Goal: Check status: Check status

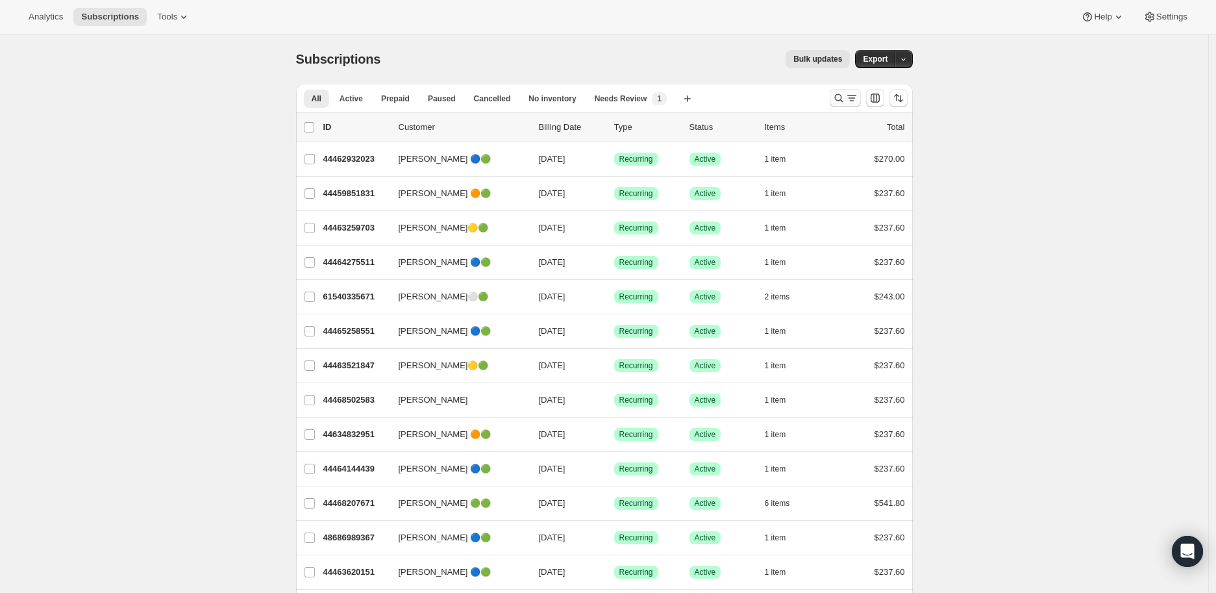
click at [840, 99] on icon "Search and filter results" at bounding box center [838, 98] width 13 height 13
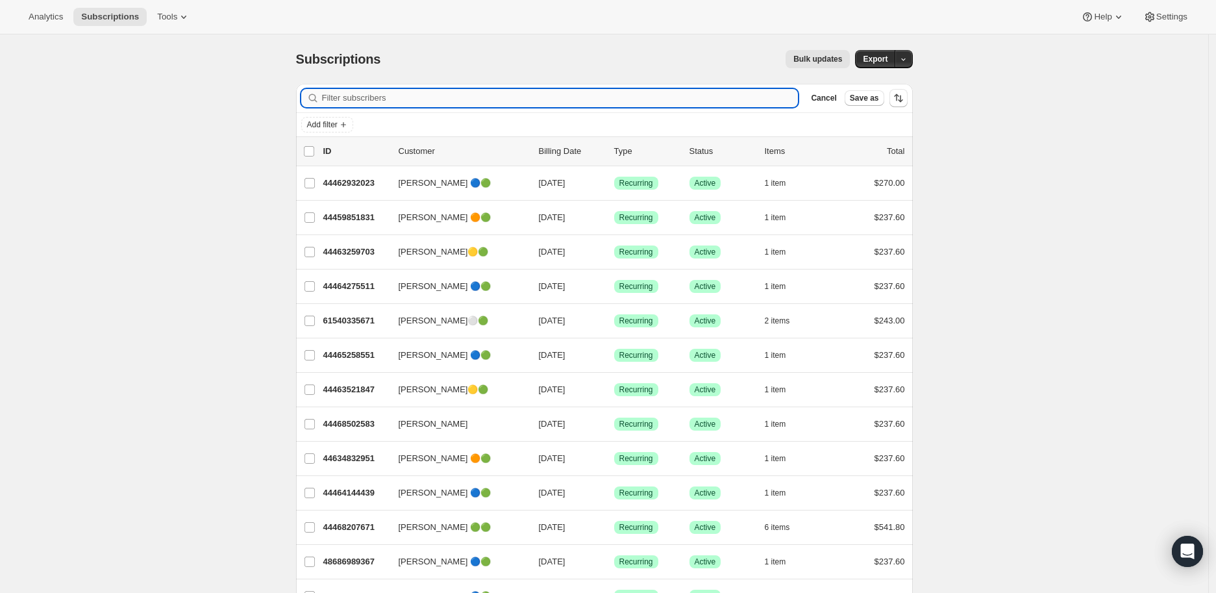
click at [332, 96] on input "Filter subscribers" at bounding box center [560, 98] width 477 height 18
paste input "mary.lillge@gmail.com"
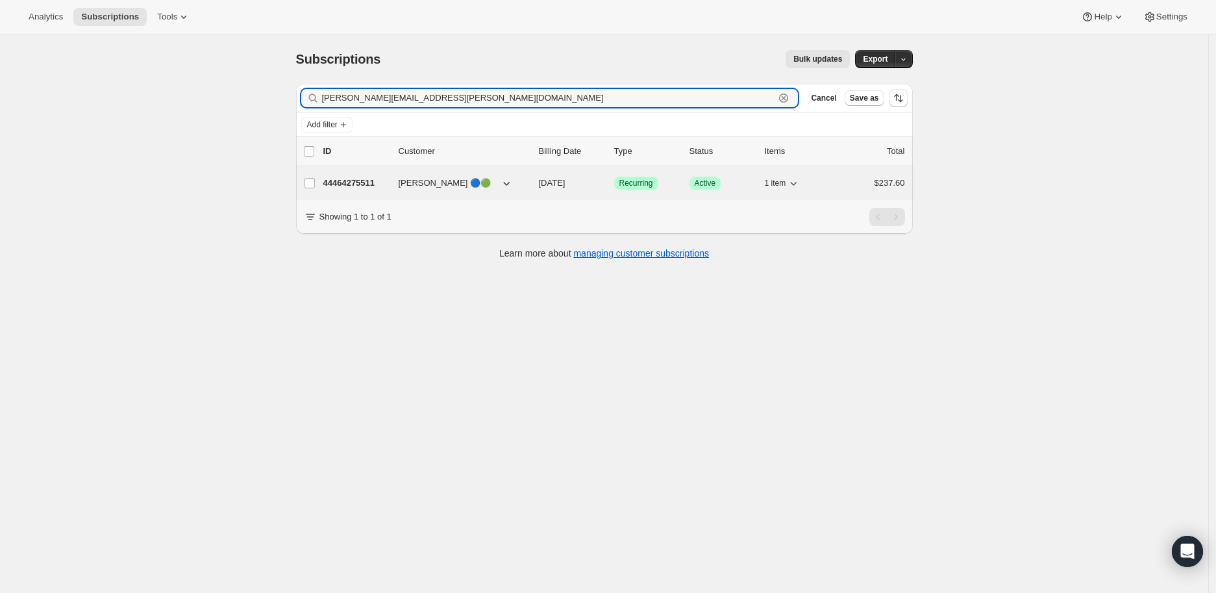
type input "mary.lillge@gmail.com"
click at [347, 177] on p "44464275511" at bounding box center [355, 183] width 65 height 13
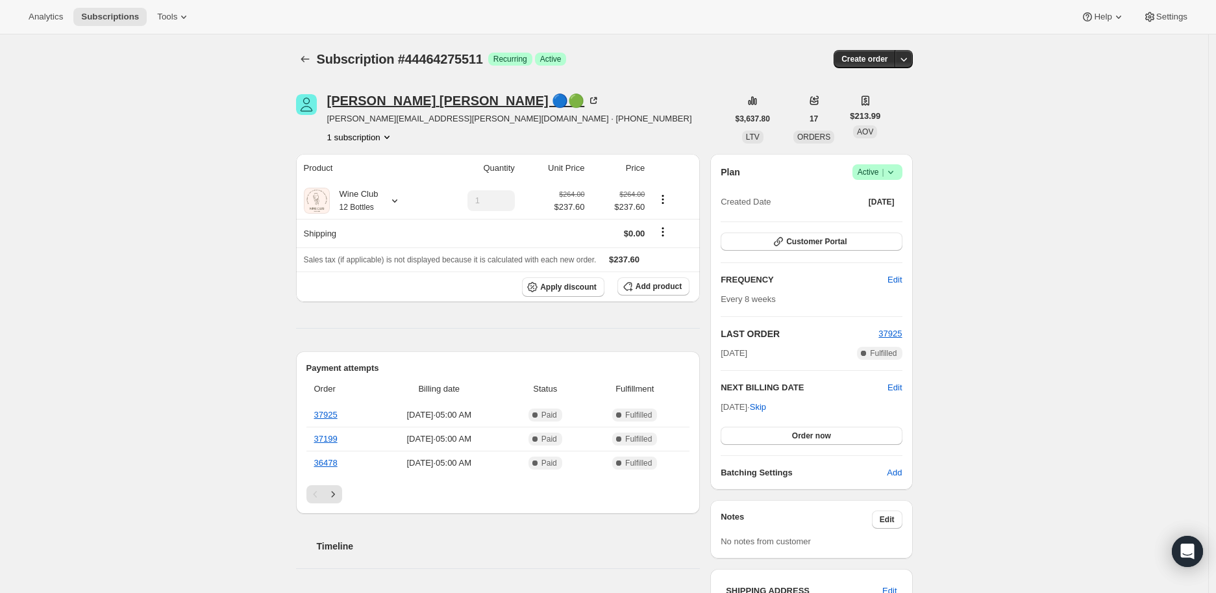
click at [594, 98] on icon at bounding box center [596, 99] width 4 height 4
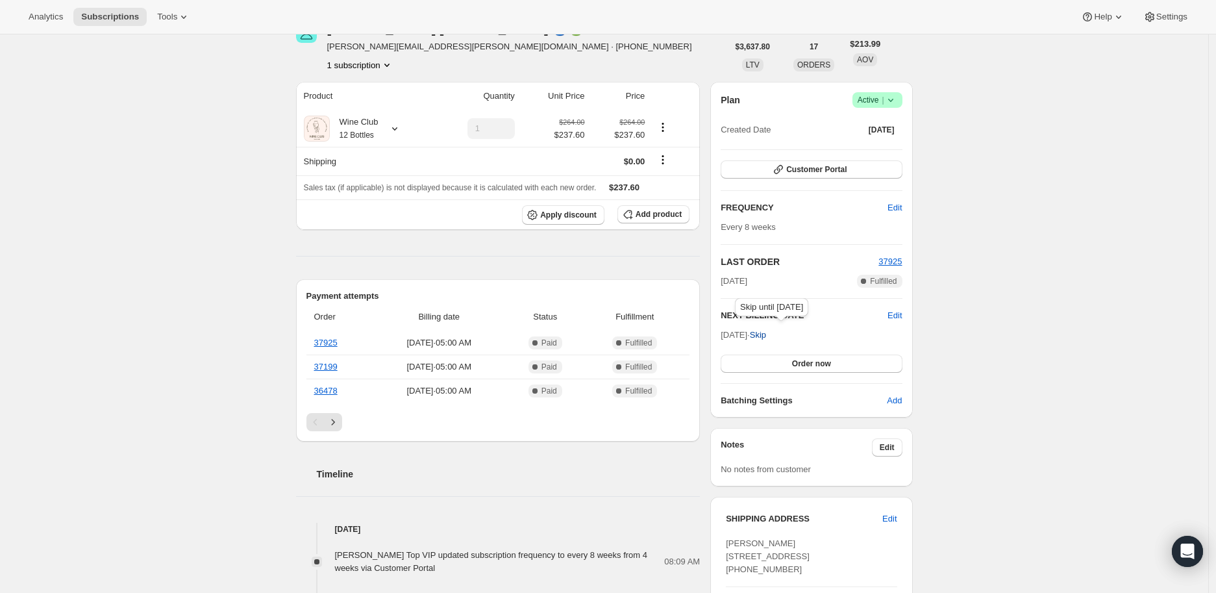
click at [766, 329] on span "Skip" at bounding box center [758, 335] width 16 height 13
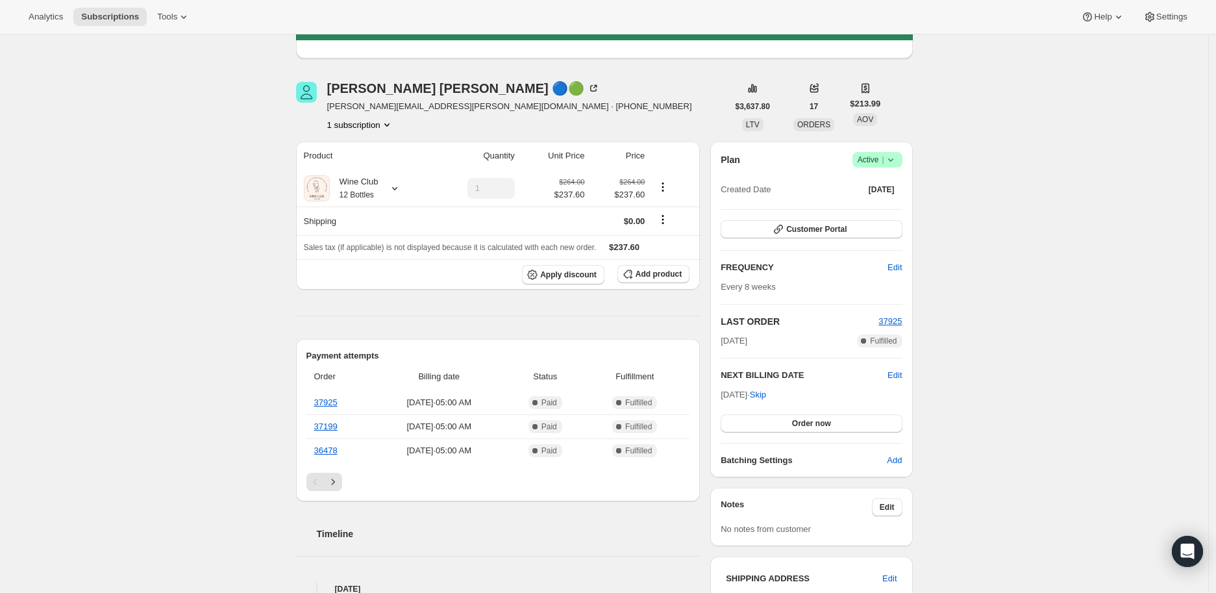
scroll to position [0, 0]
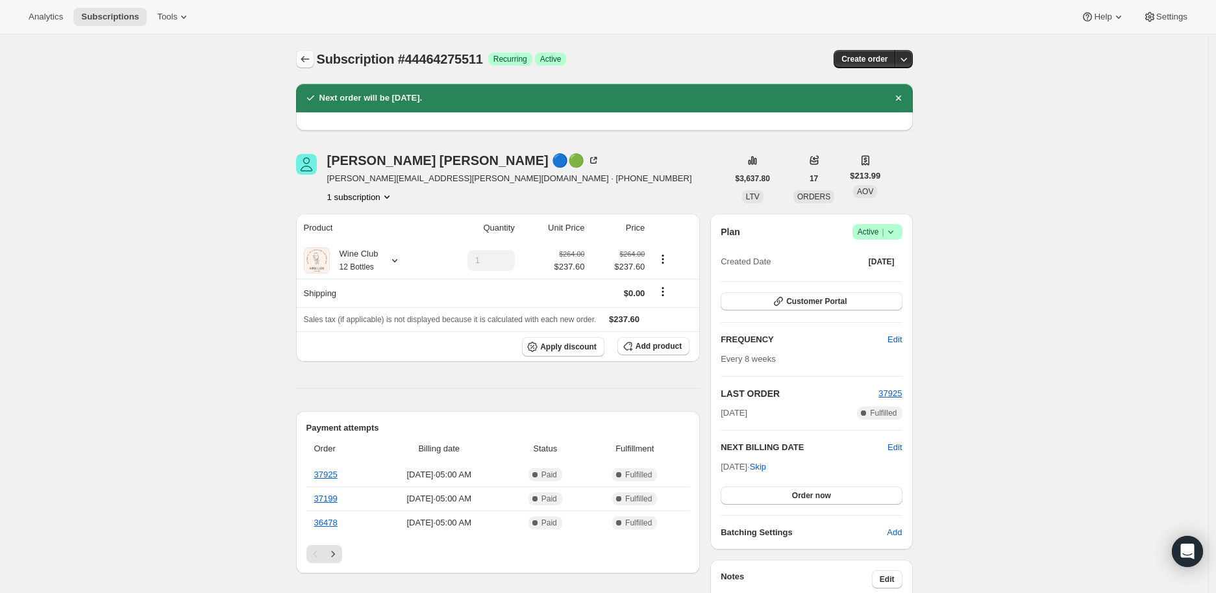
click at [308, 60] on icon "Subscriptions" at bounding box center [305, 59] width 13 height 13
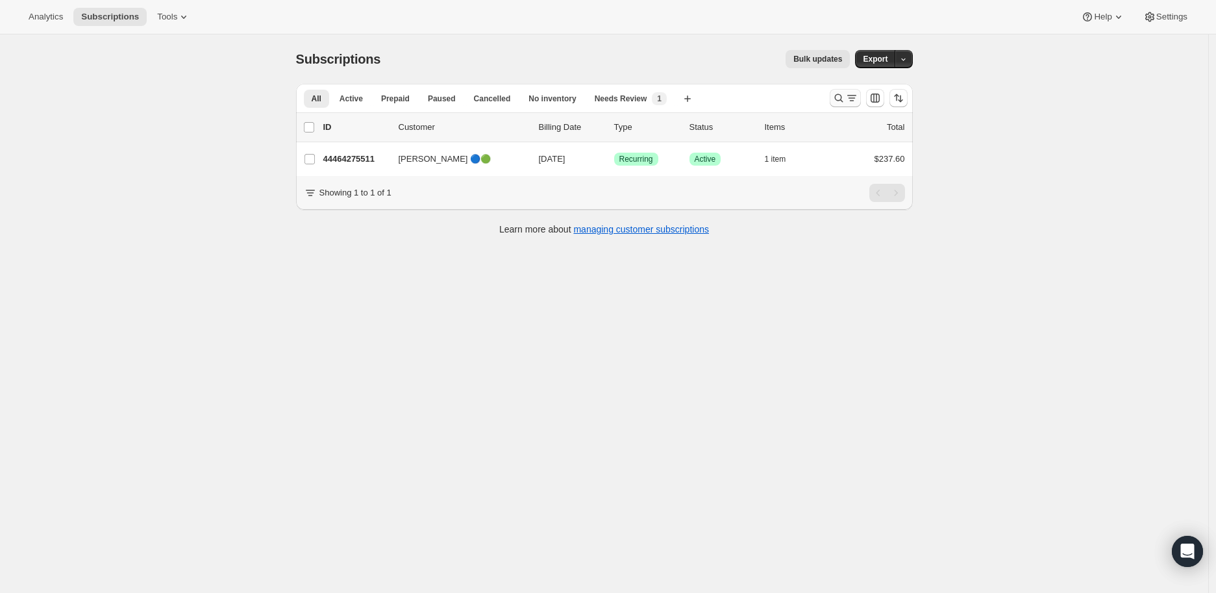
click at [845, 99] on icon "Search and filter results" at bounding box center [838, 98] width 13 height 13
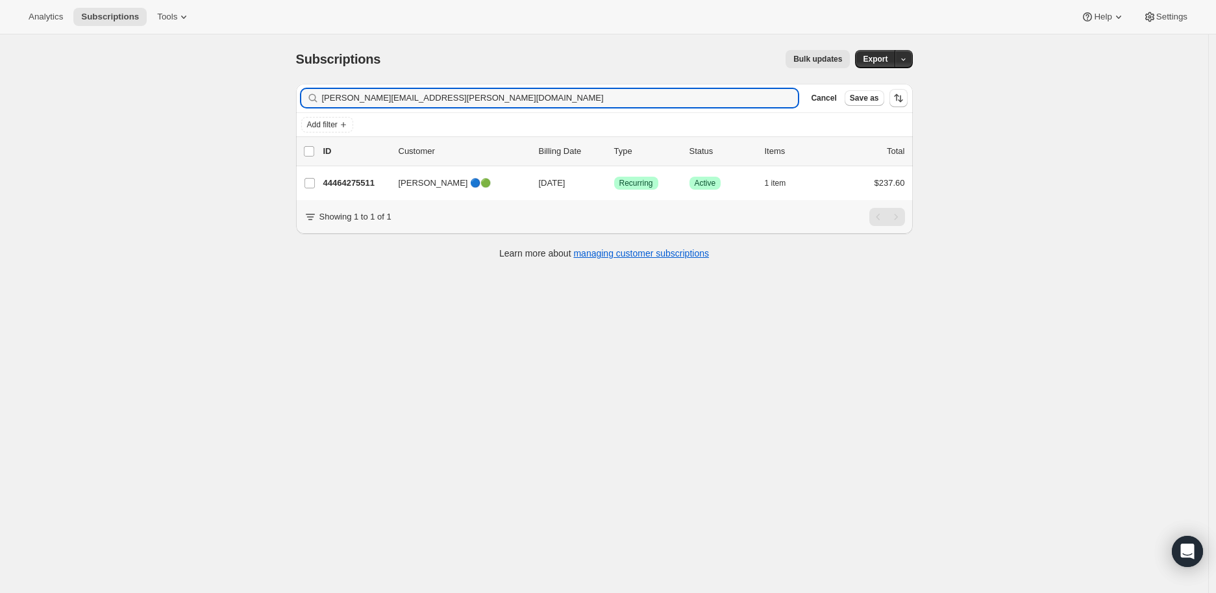
drag, startPoint x: 420, startPoint y: 95, endPoint x: 312, endPoint y: 100, distance: 108.6
click at [312, 100] on div "mary.lillge@gmail.com Clear" at bounding box center [549, 98] width 497 height 18
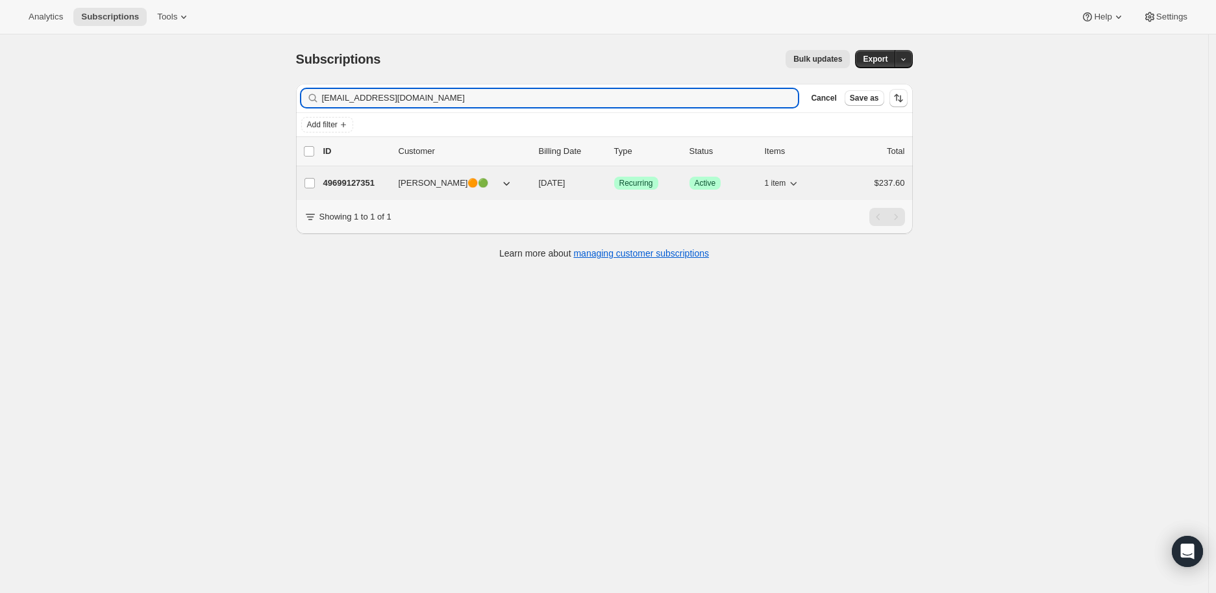
type input "eyecandi160@gmail.com"
click at [362, 181] on p "49699127351" at bounding box center [355, 183] width 65 height 13
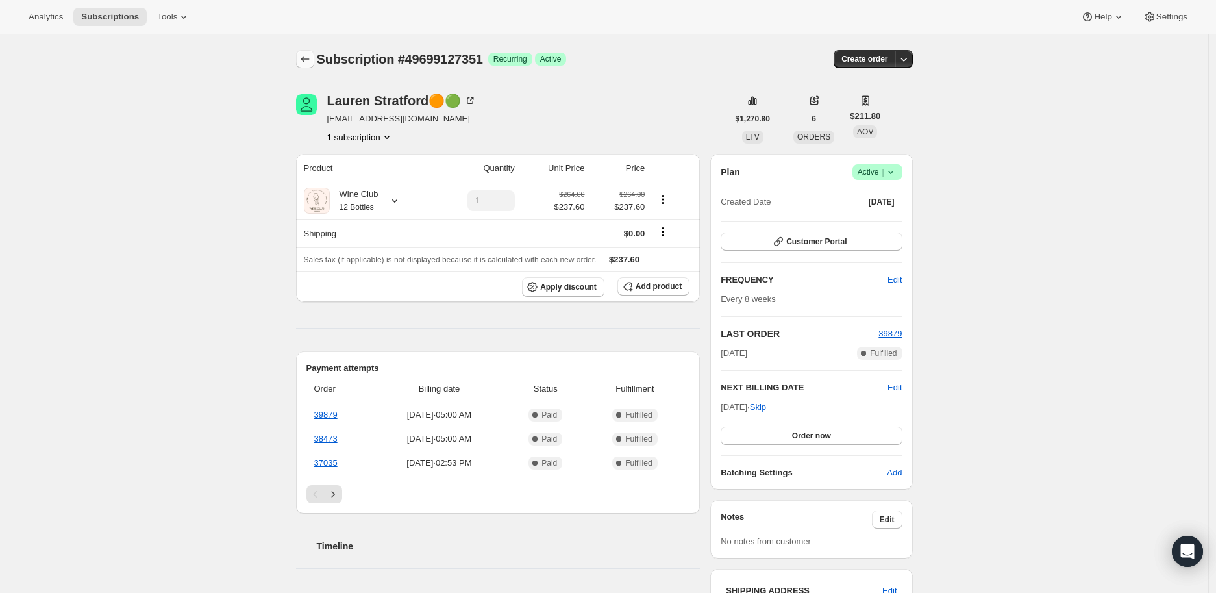
click at [308, 55] on icon "Subscriptions" at bounding box center [305, 59] width 13 height 13
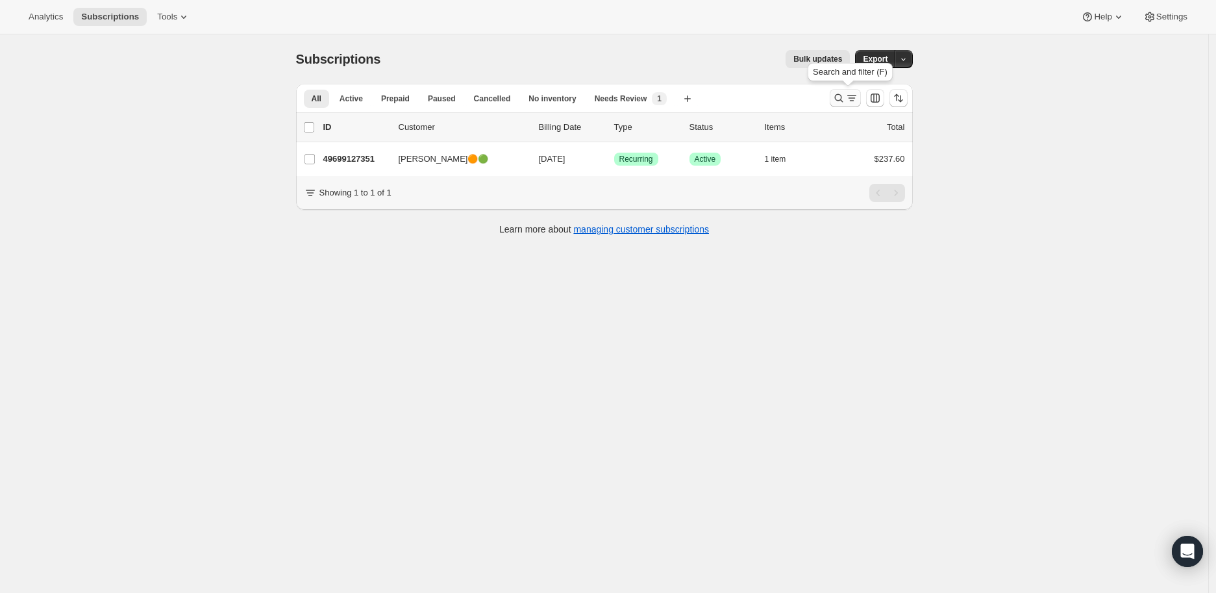
click at [841, 98] on icon "Search and filter results" at bounding box center [838, 98] width 13 height 13
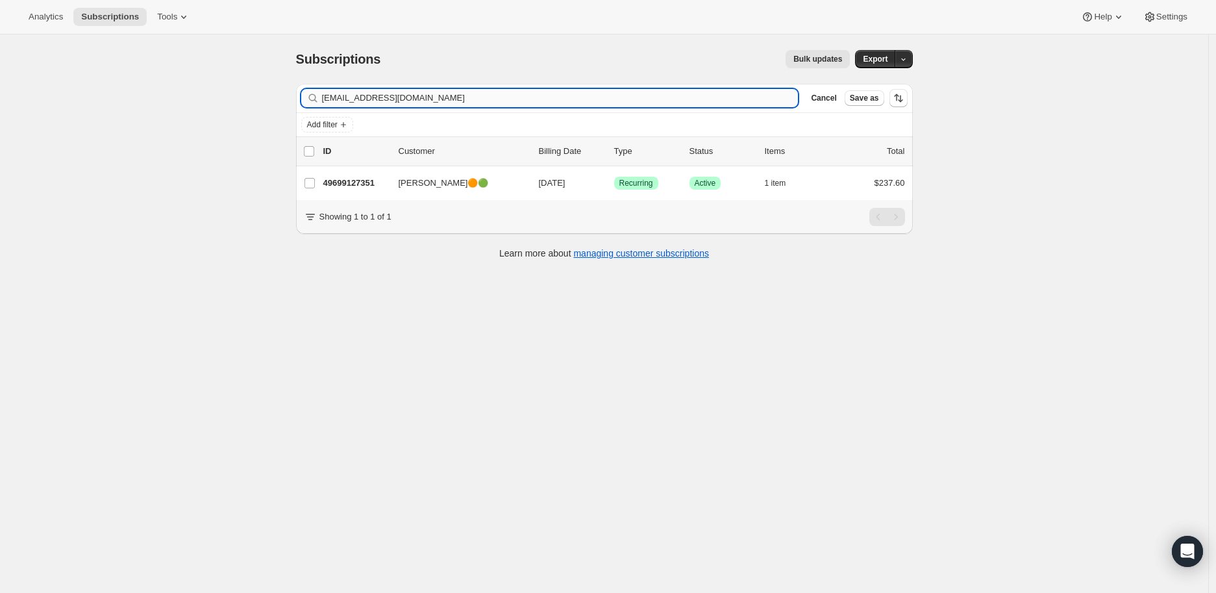
drag, startPoint x: 429, startPoint y: 97, endPoint x: 326, endPoint y: 97, distance: 102.6
click at [326, 97] on input "eyecandi160@gmail.com" at bounding box center [560, 98] width 477 height 18
